Goal: Answer question/provide support

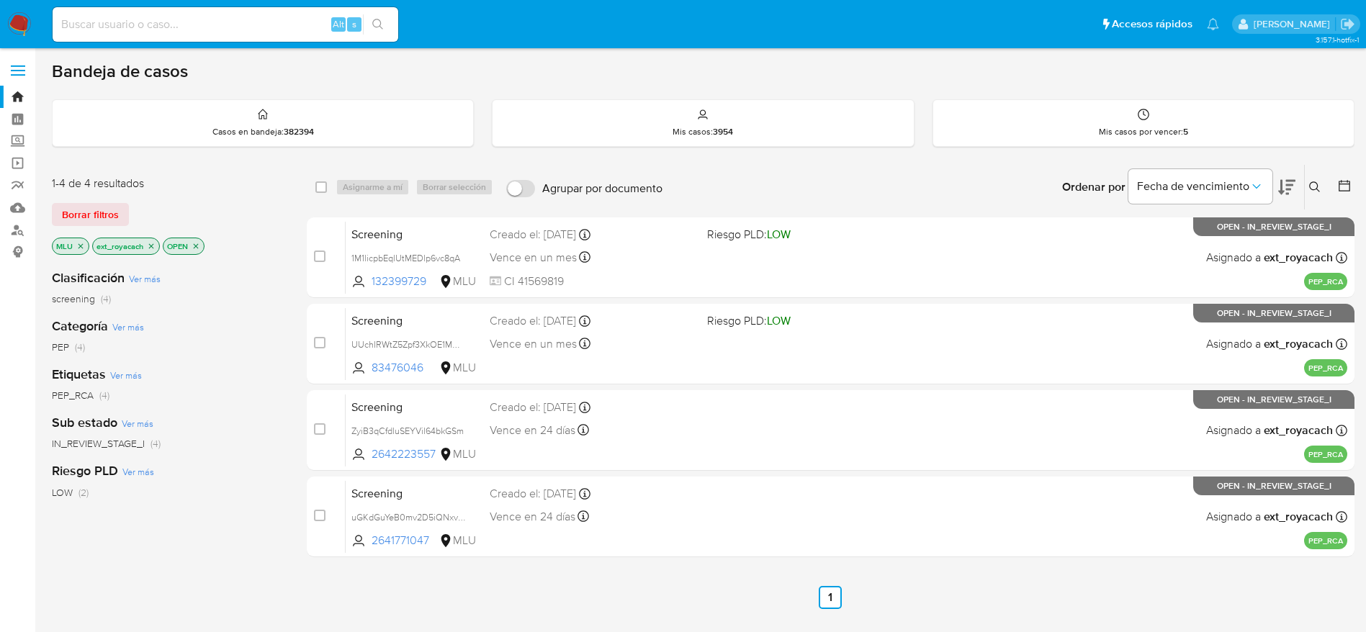
click at [17, 17] on img at bounding box center [19, 24] width 24 height 24
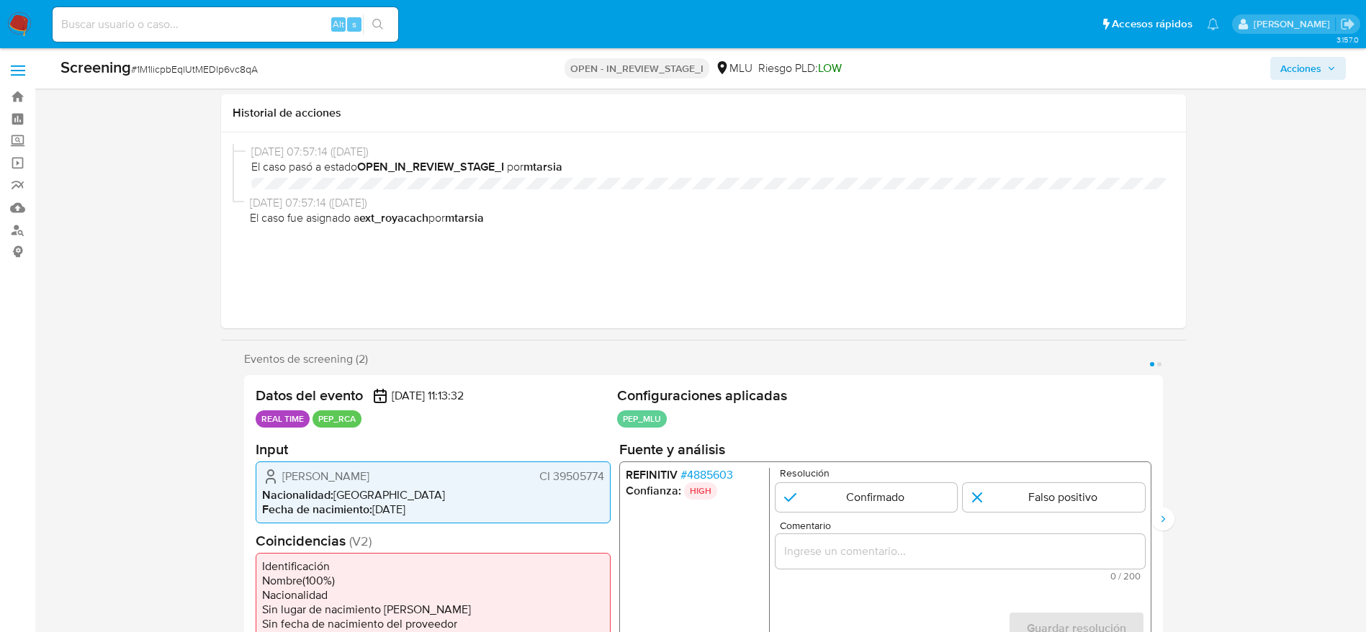
select select "10"
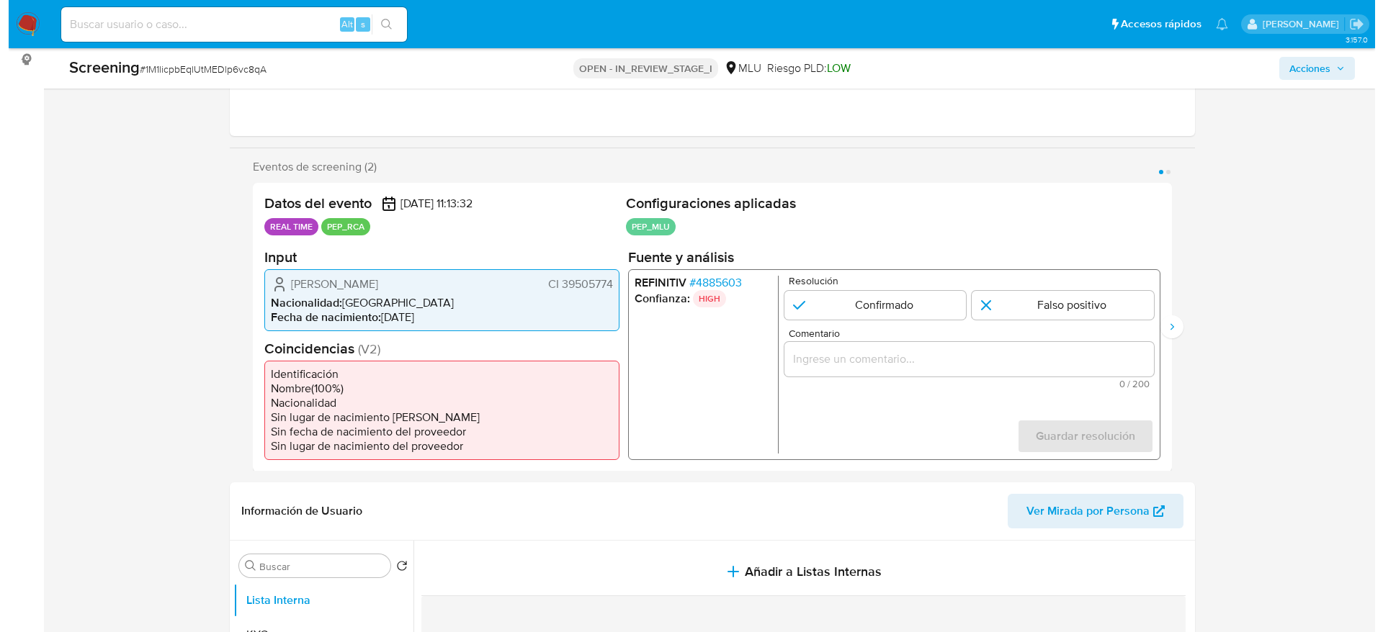
scroll to position [192, 0]
click at [708, 279] on span "# 4885603" at bounding box center [706, 282] width 53 height 14
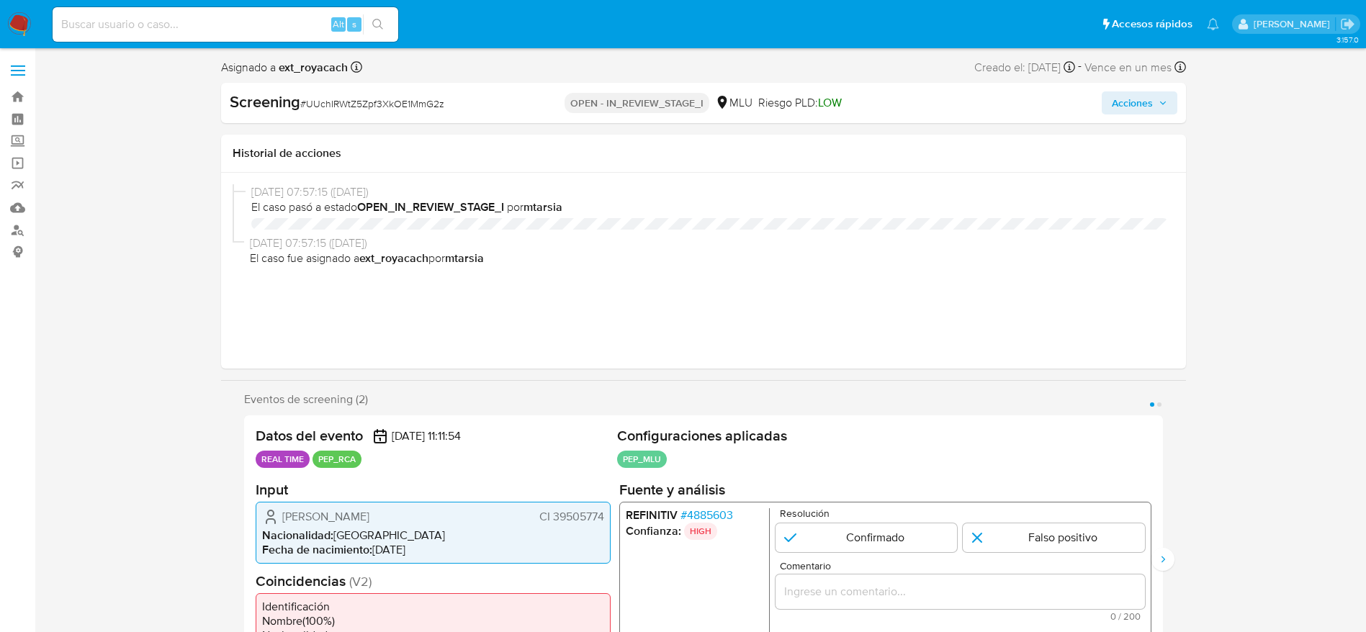
select select "10"
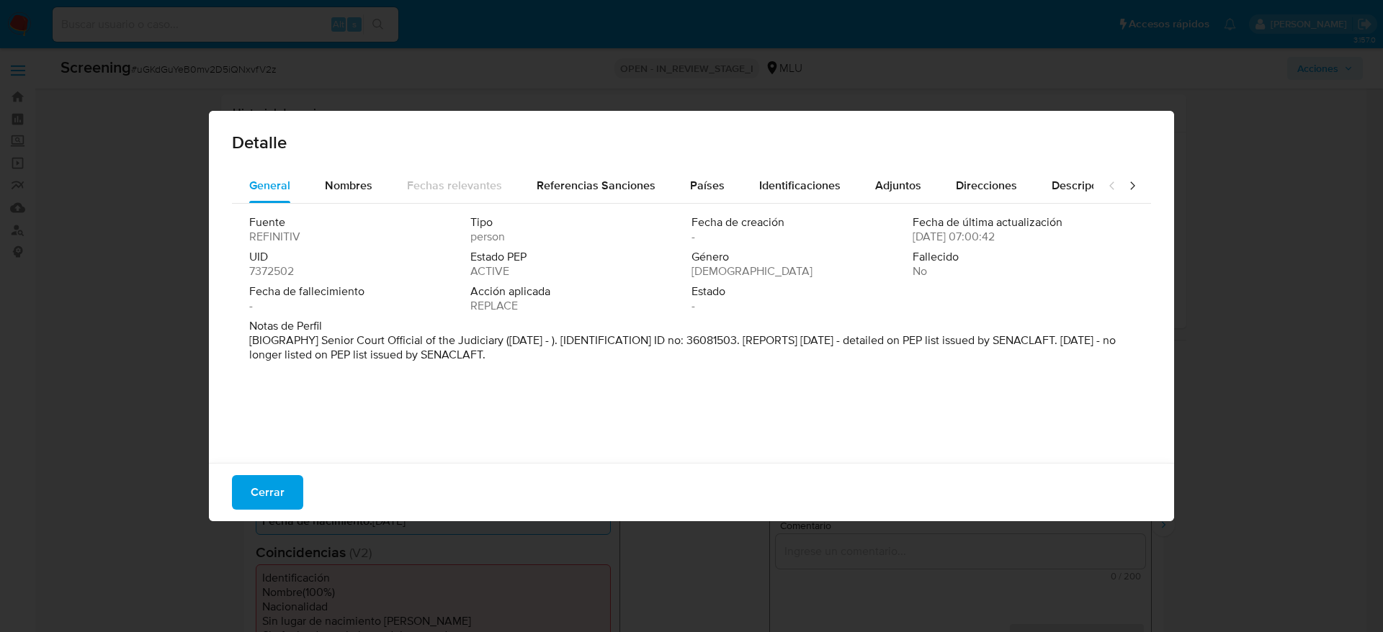
select select "10"
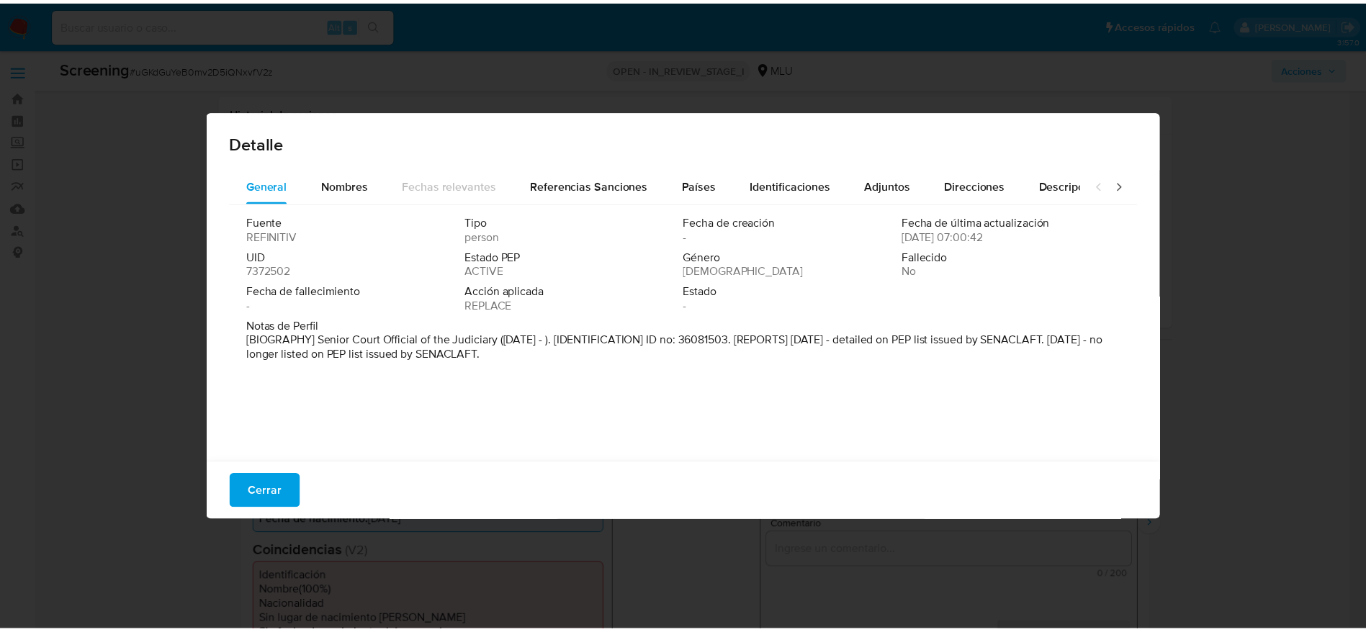
scroll to position [199, 0]
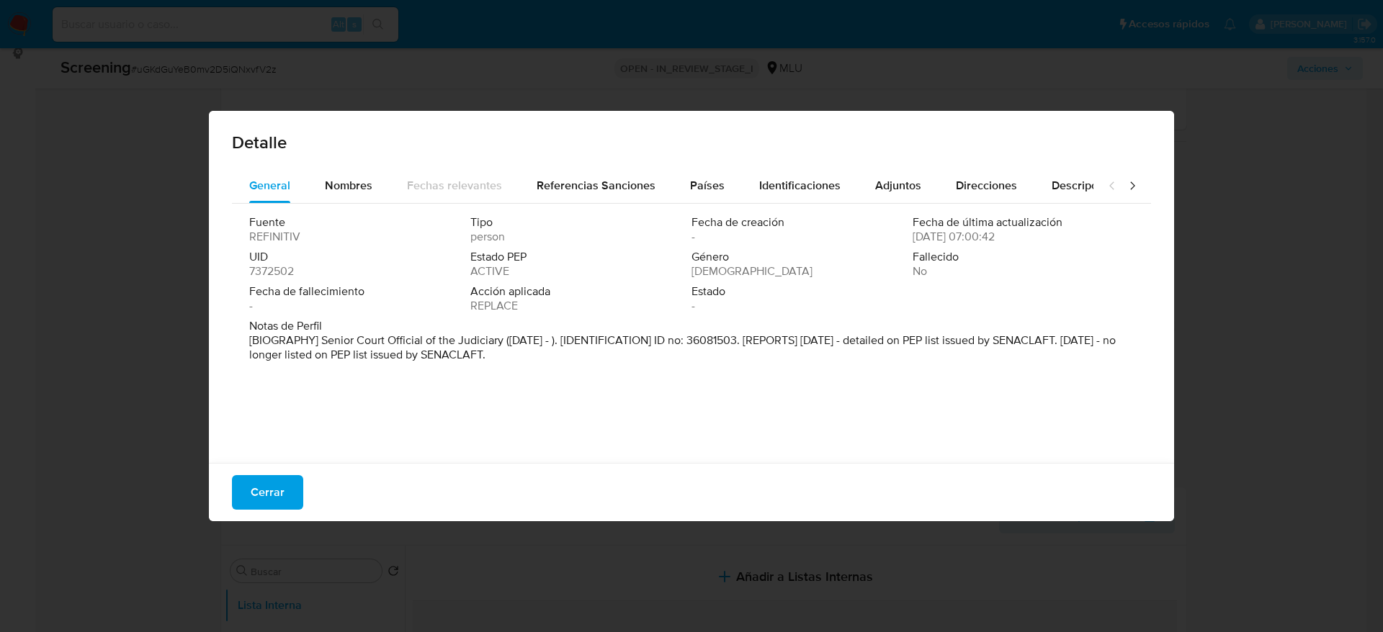
click at [287, 492] on button "Cerrar" at bounding box center [267, 492] width 71 height 35
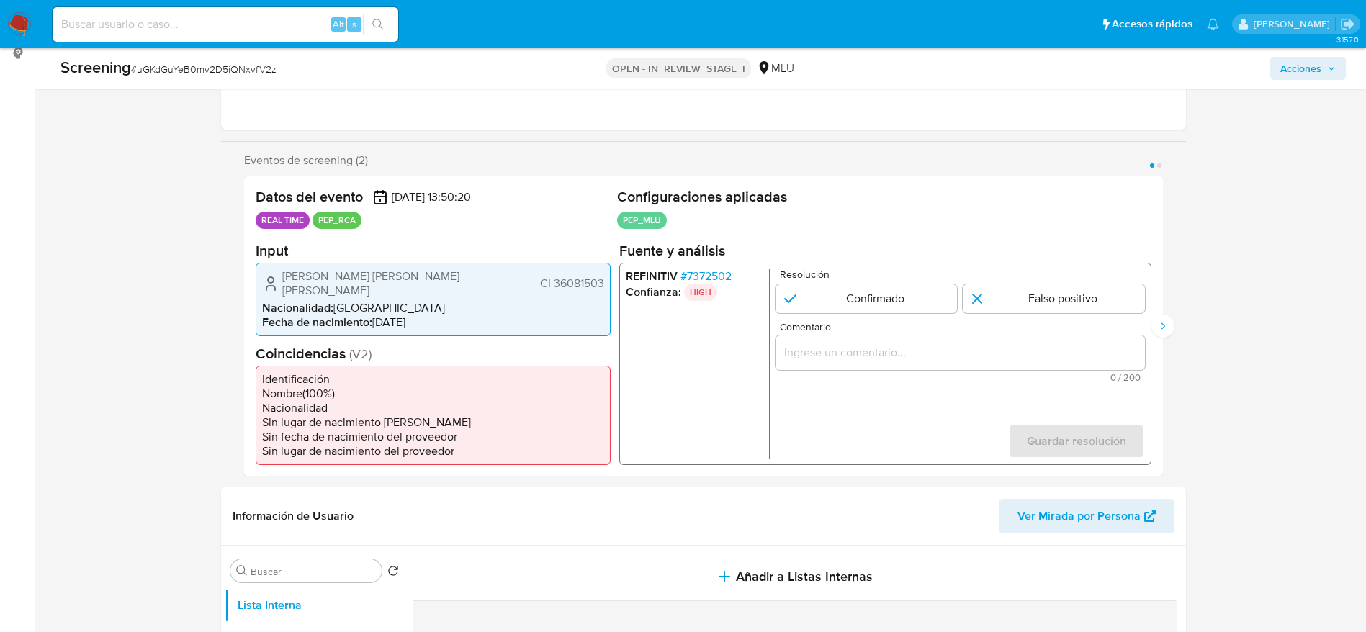
click at [978, 339] on div "1 de 2" at bounding box center [959, 352] width 369 height 35
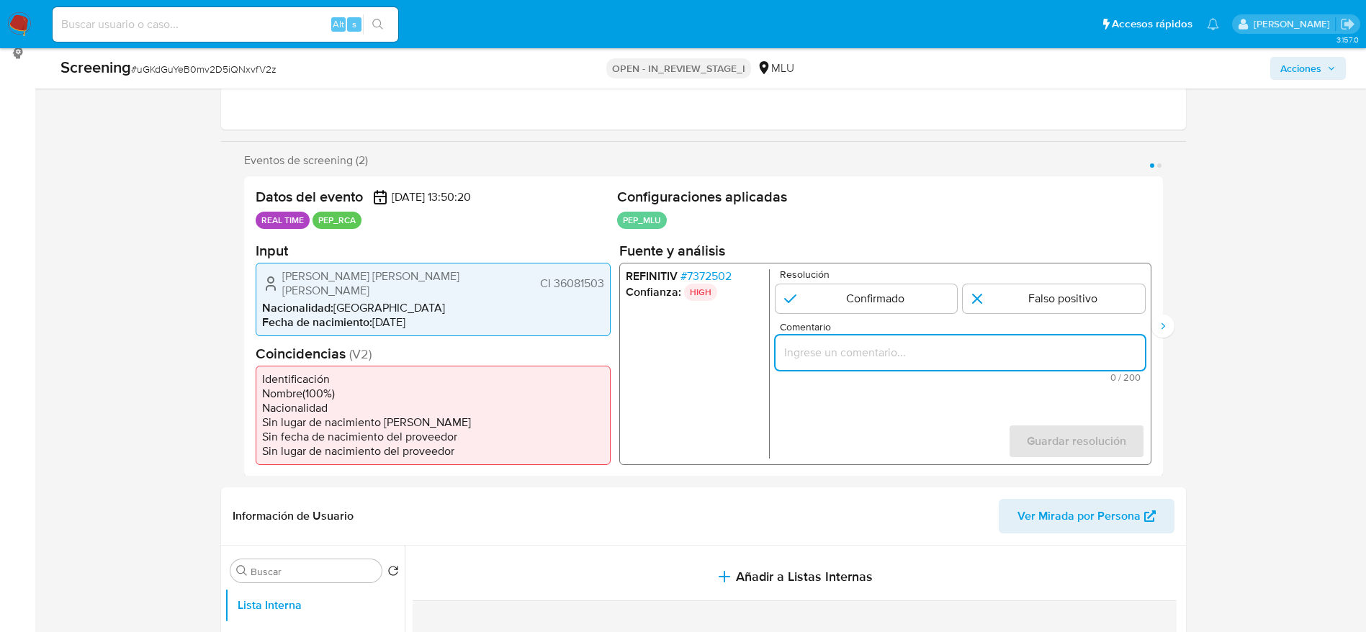
click at [956, 351] on input "Comentario" at bounding box center [959, 352] width 369 height 19
type input "efwewfew"
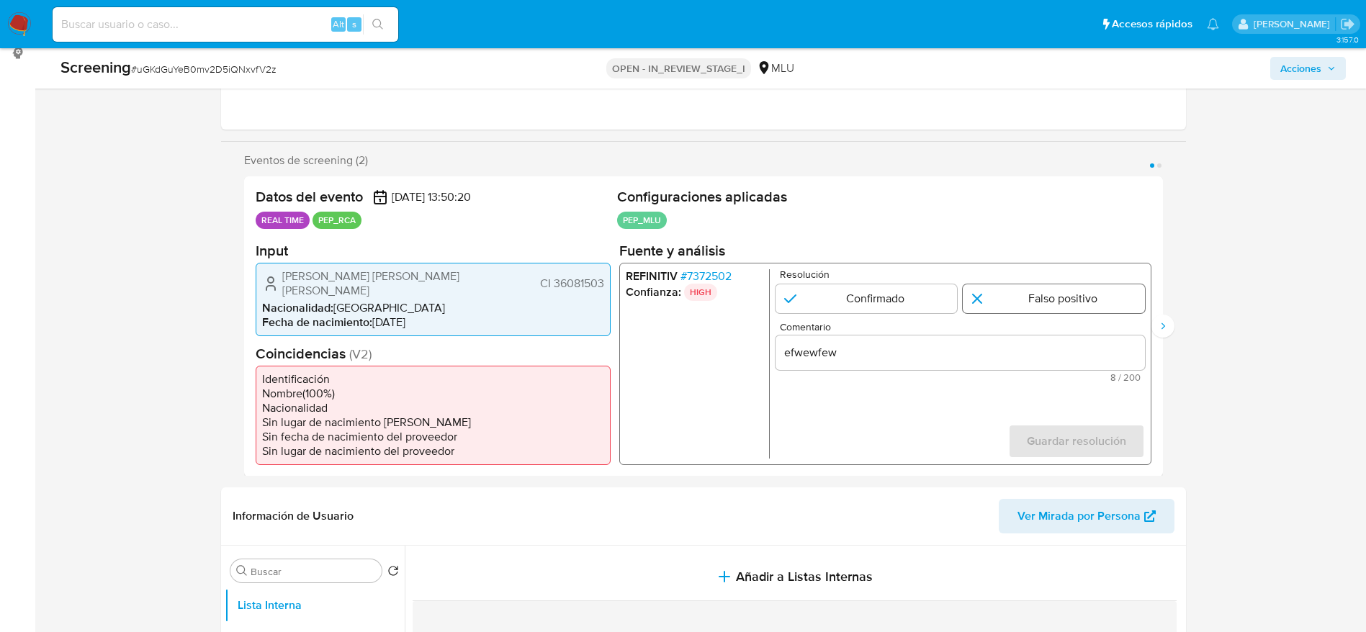
click at [988, 286] on input "1 de 2" at bounding box center [1054, 298] width 182 height 29
radio input "true"
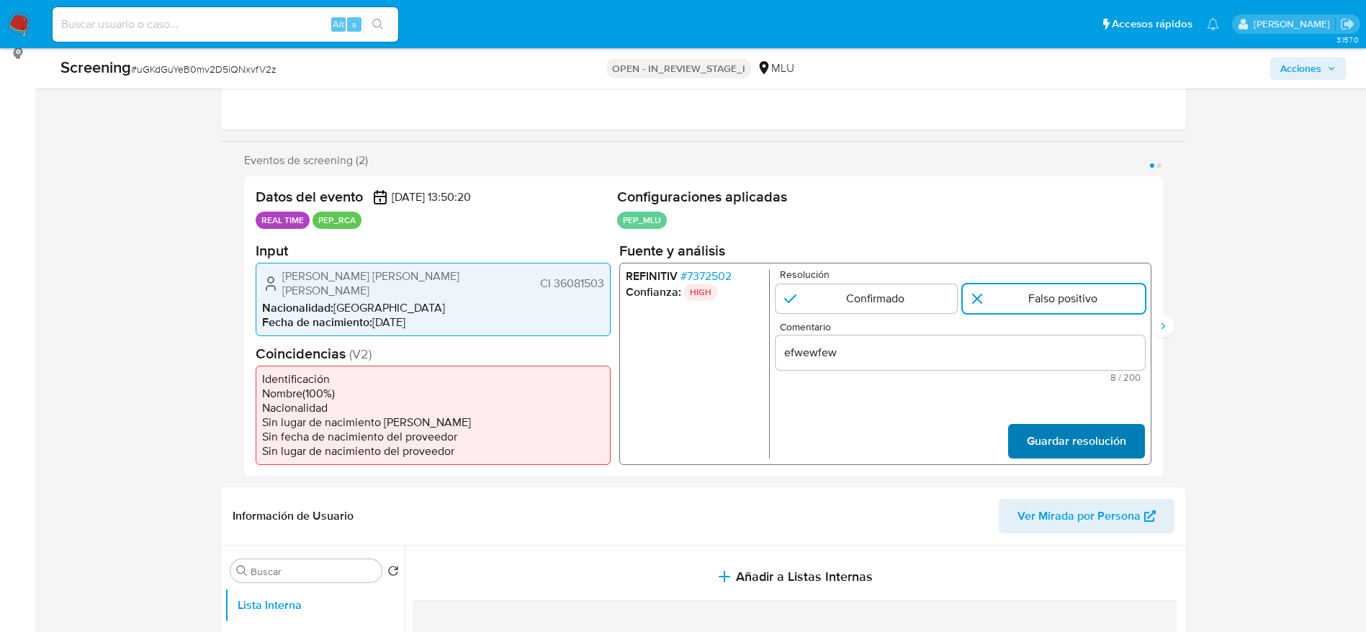
click at [1061, 449] on span "Guardar resolución" at bounding box center [1075, 441] width 99 height 32
